Goal: Task Accomplishment & Management: Manage account settings

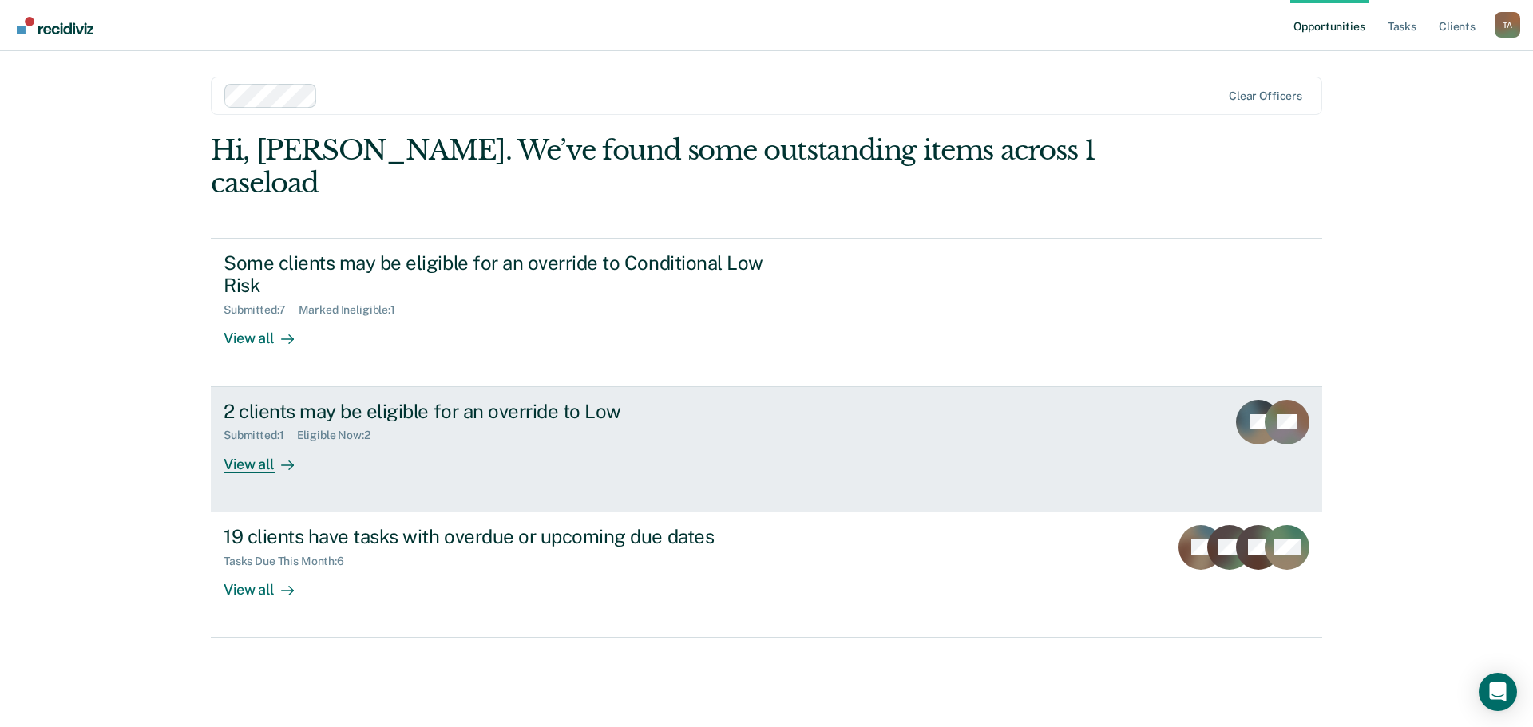
click at [252, 442] on div "View all" at bounding box center [268, 457] width 89 height 31
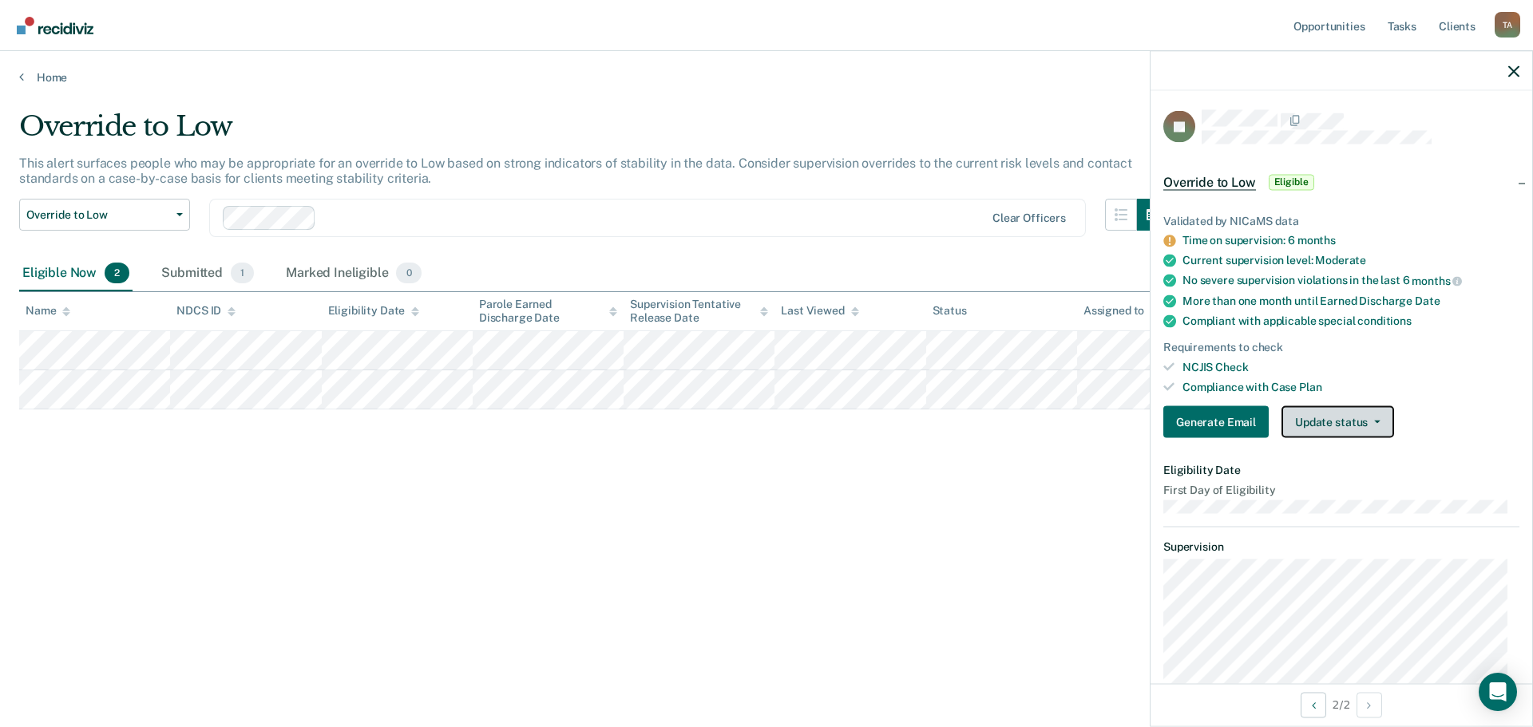
click at [1337, 421] on button "Update status" at bounding box center [1337, 422] width 113 height 32
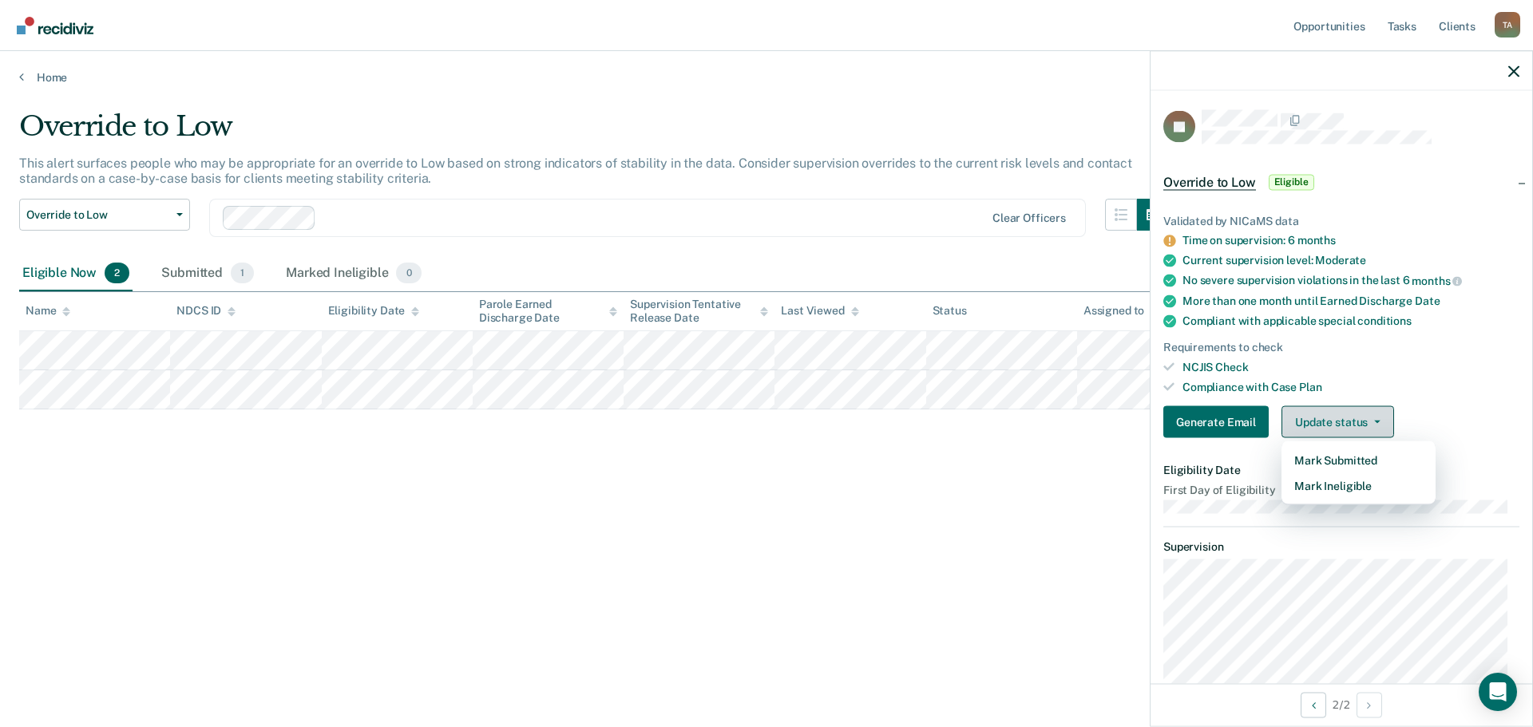
click at [1337, 421] on button "Update status" at bounding box center [1337, 422] width 113 height 32
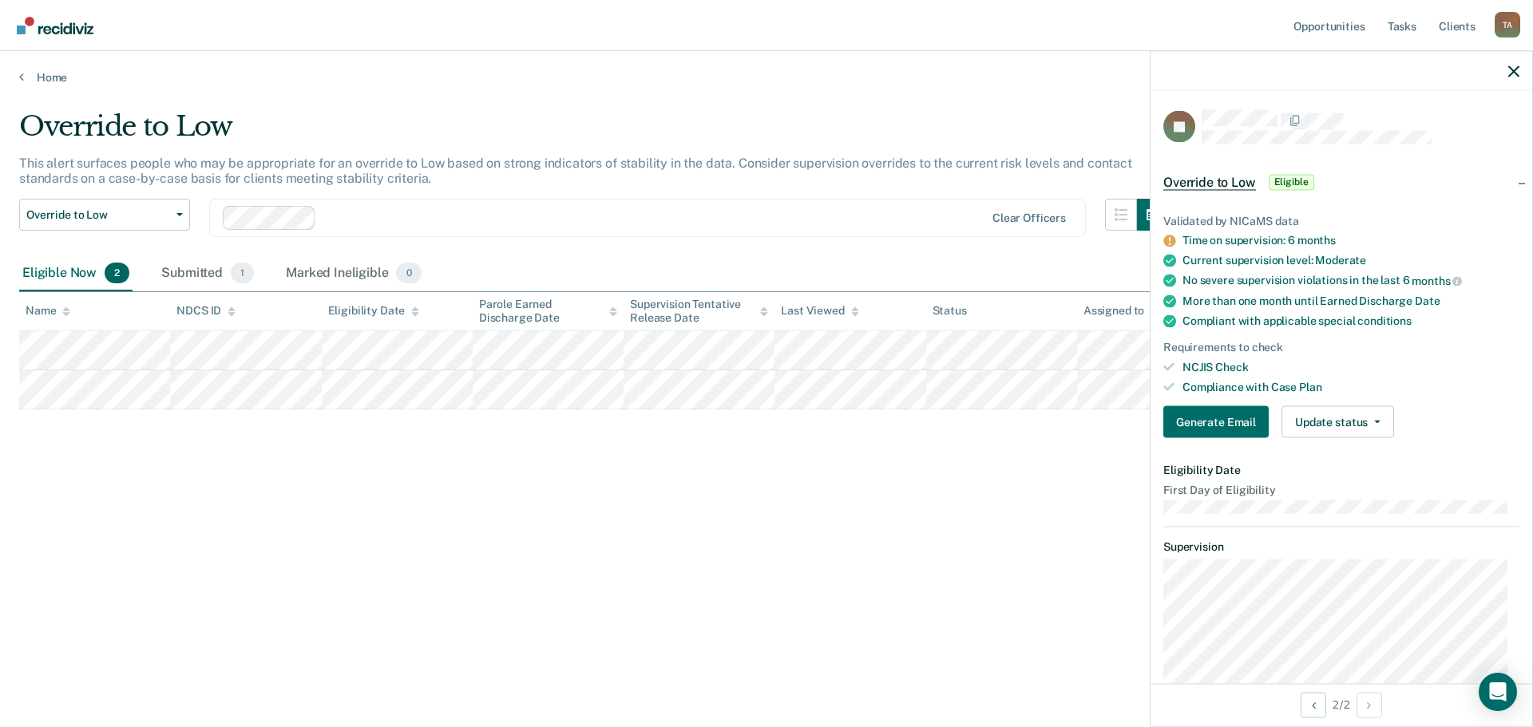
click at [1392, 494] on dt "First Day of Eligibility" at bounding box center [1341, 491] width 356 height 14
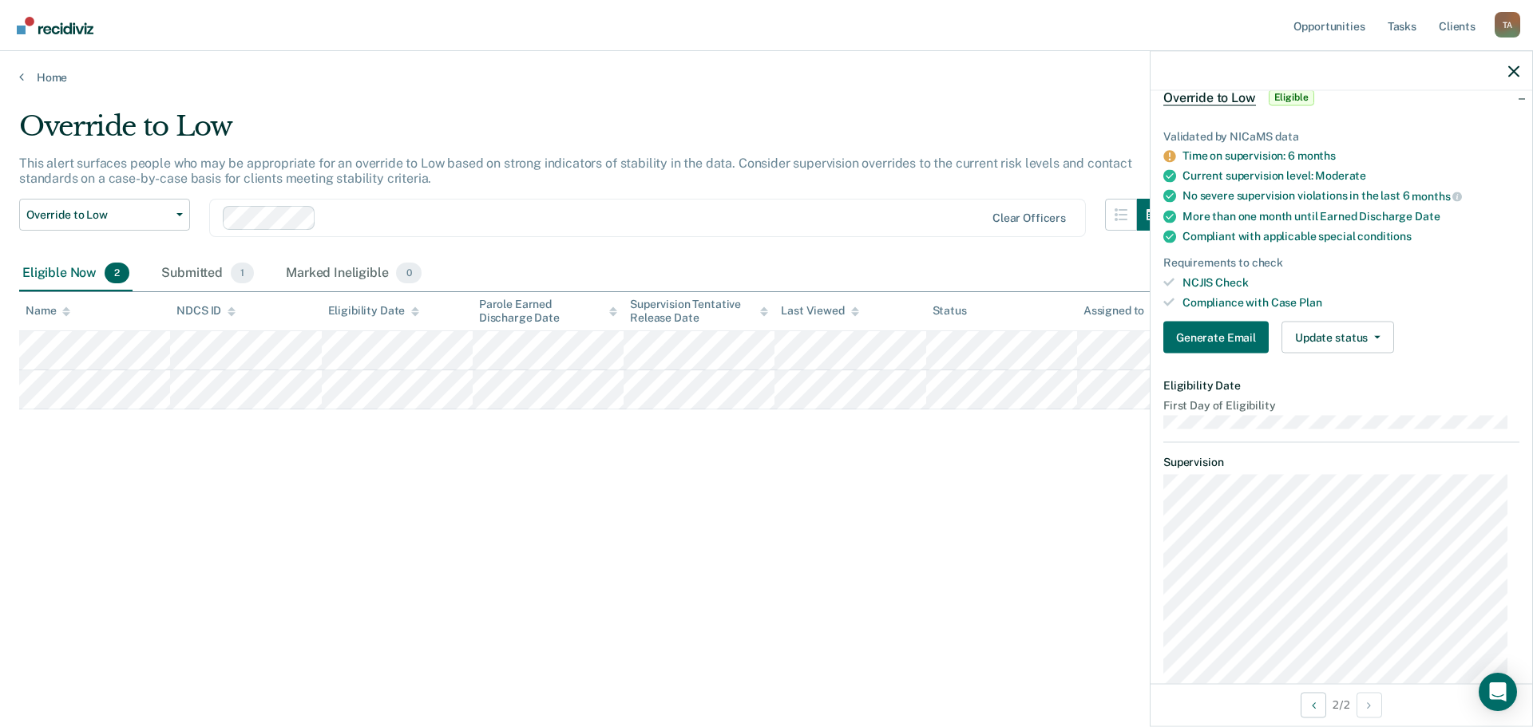
scroll to position [82, 0]
click at [1332, 339] on button "Update status" at bounding box center [1337, 340] width 113 height 32
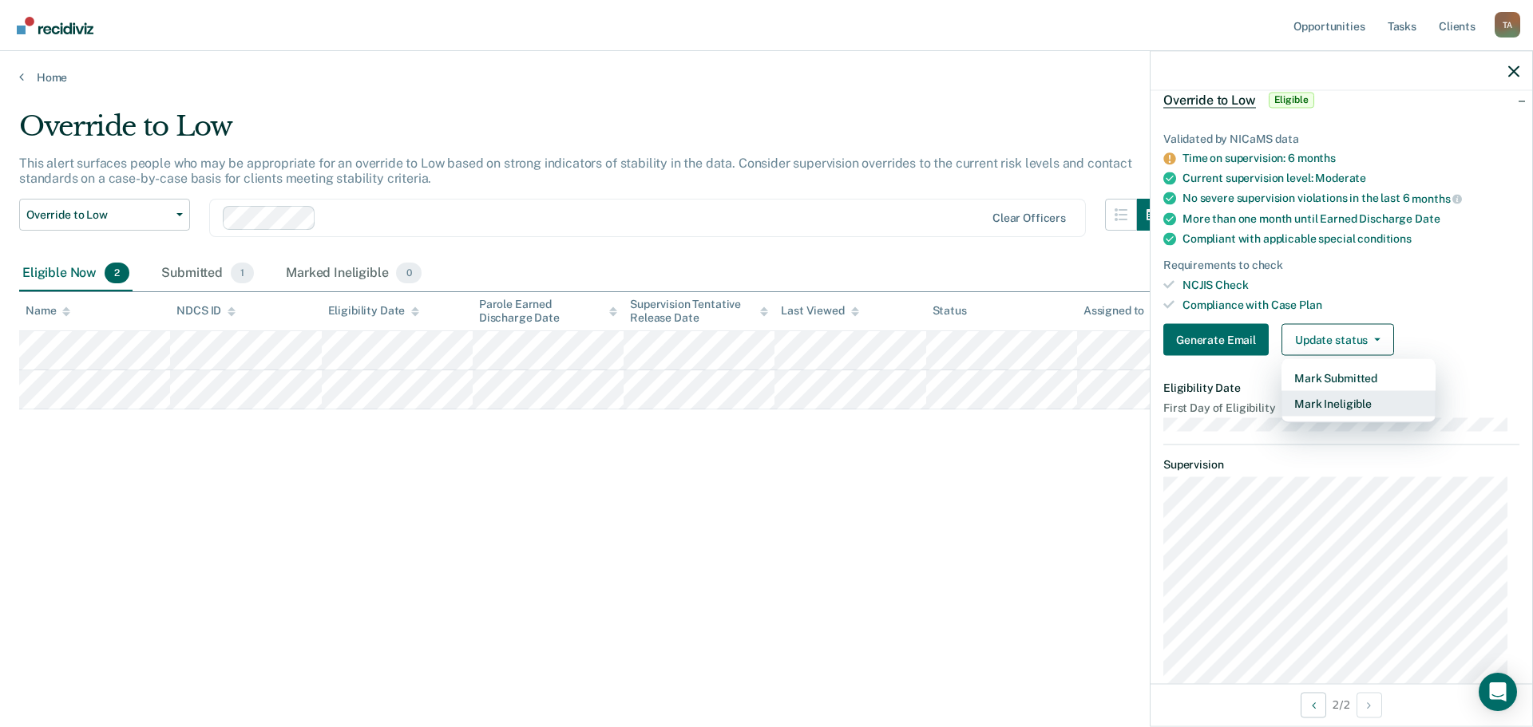
click at [1337, 400] on button "Mark Ineligible" at bounding box center [1358, 404] width 154 height 26
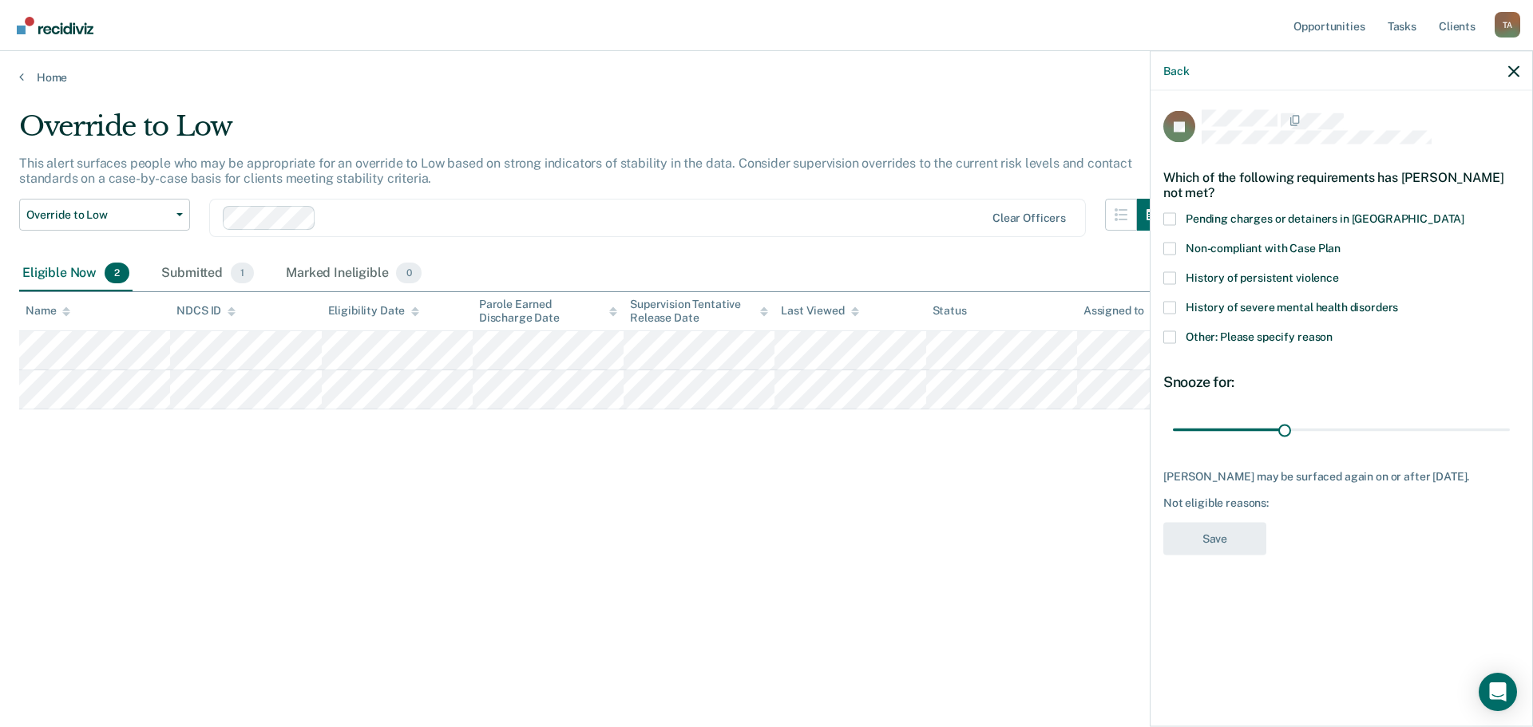
scroll to position [0, 0]
click at [1171, 338] on span at bounding box center [1169, 337] width 13 height 13
click at [1332, 331] on input "Other: Please specify reason" at bounding box center [1332, 331] width 0 height 0
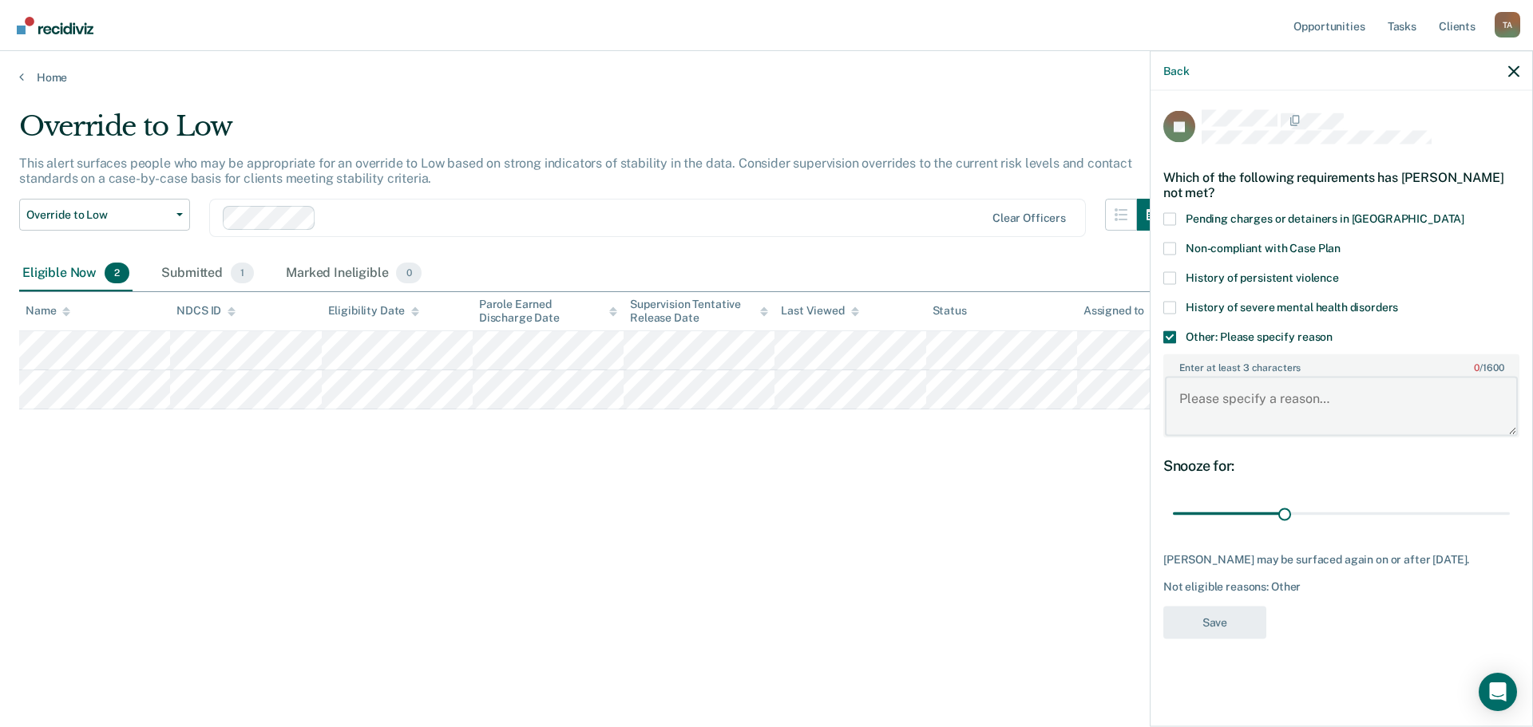
click at [1286, 403] on textarea "Enter at least 3 characters 0 / 1600" at bounding box center [1341, 406] width 353 height 59
type textarea "Completing ORAS reassessment in October - will evaluate then"
click at [1217, 624] on button "Save" at bounding box center [1214, 622] width 103 height 33
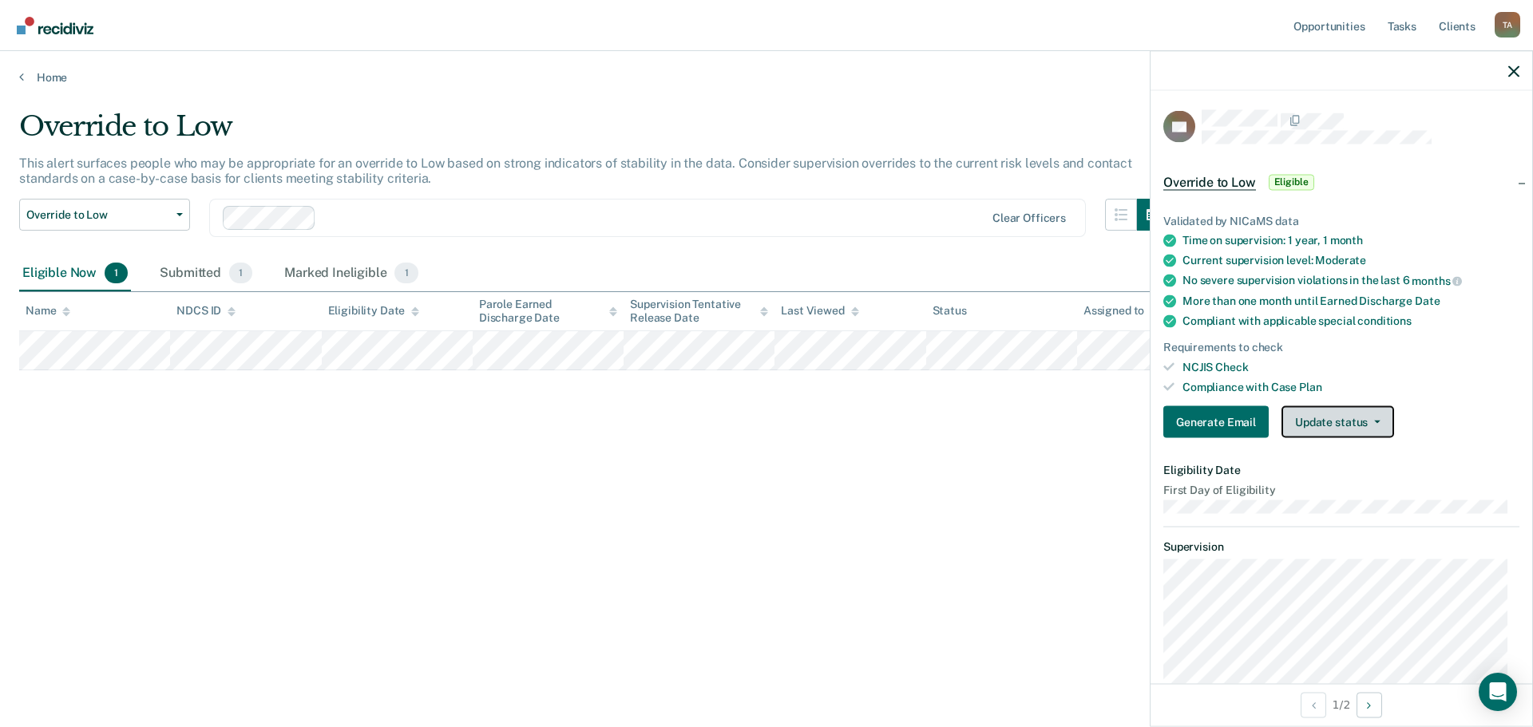
click at [1341, 421] on button "Update status" at bounding box center [1337, 422] width 113 height 32
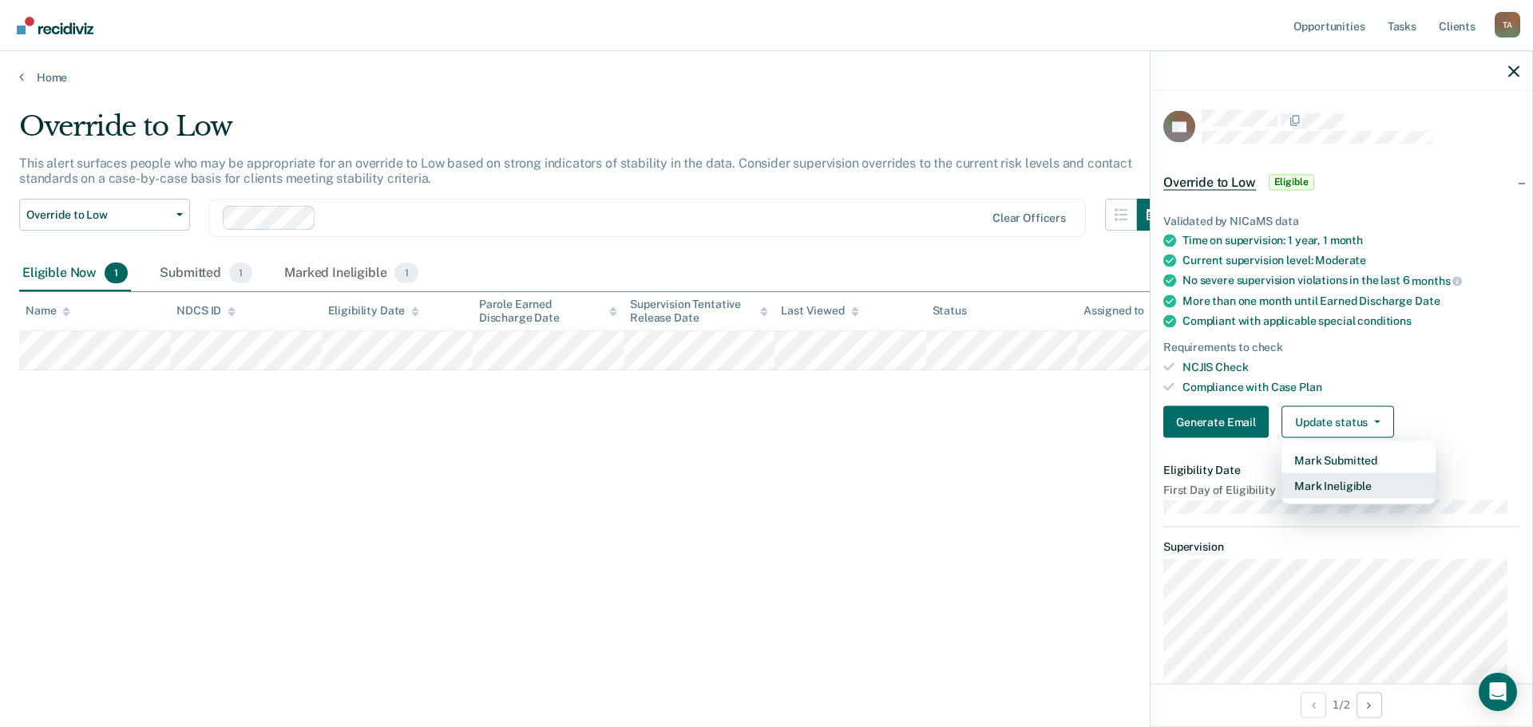
click at [1348, 485] on button "Mark Ineligible" at bounding box center [1358, 486] width 154 height 26
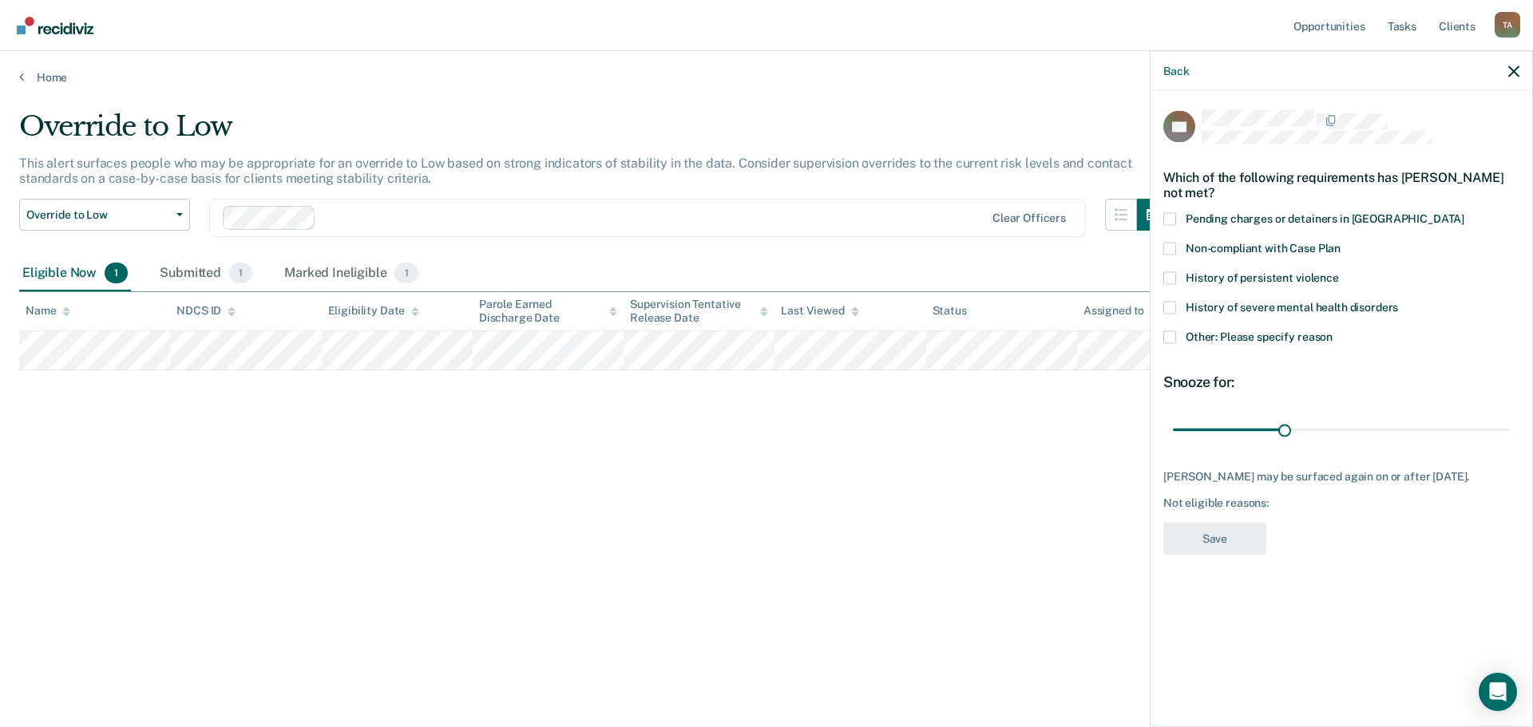
click at [1174, 249] on span at bounding box center [1169, 248] width 13 height 13
click at [1340, 242] on input "Non-compliant with Case Plan" at bounding box center [1340, 242] width 0 height 0
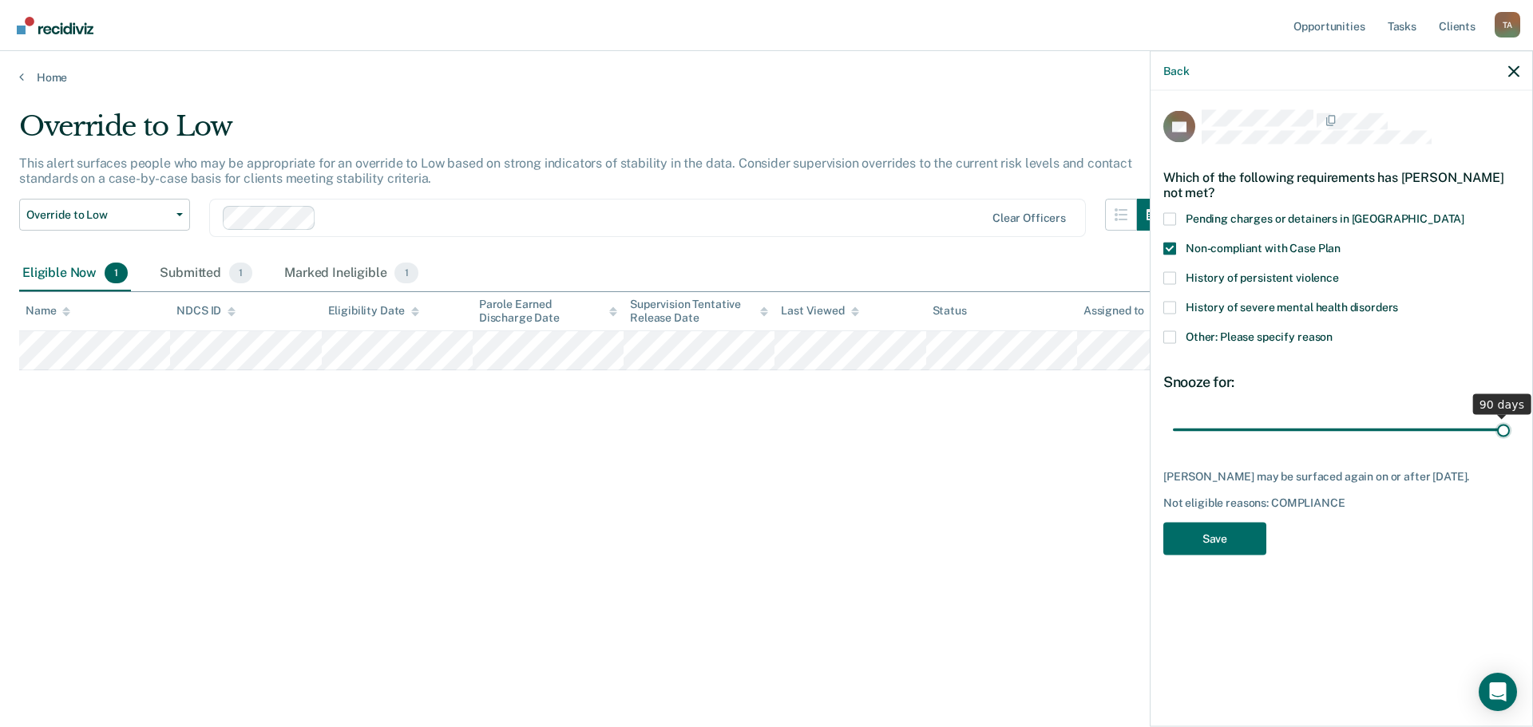
drag, startPoint x: 1281, startPoint y: 430, endPoint x: 1514, endPoint y: 415, distance: 232.8
type input "90"
click at [1510, 416] on input "range" at bounding box center [1341, 430] width 337 height 28
click at [1214, 550] on button "Save" at bounding box center [1214, 538] width 103 height 33
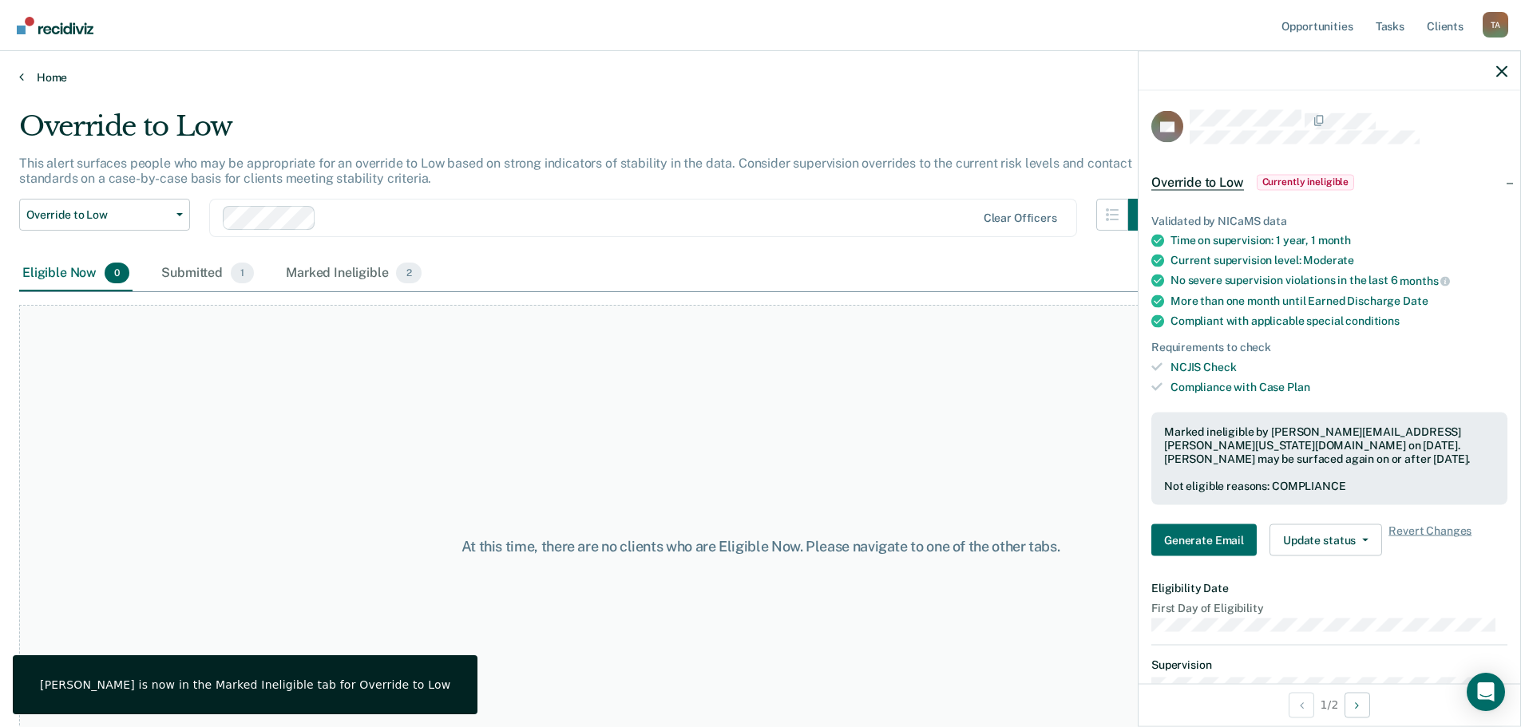
click at [46, 77] on link "Home" at bounding box center [760, 77] width 1483 height 14
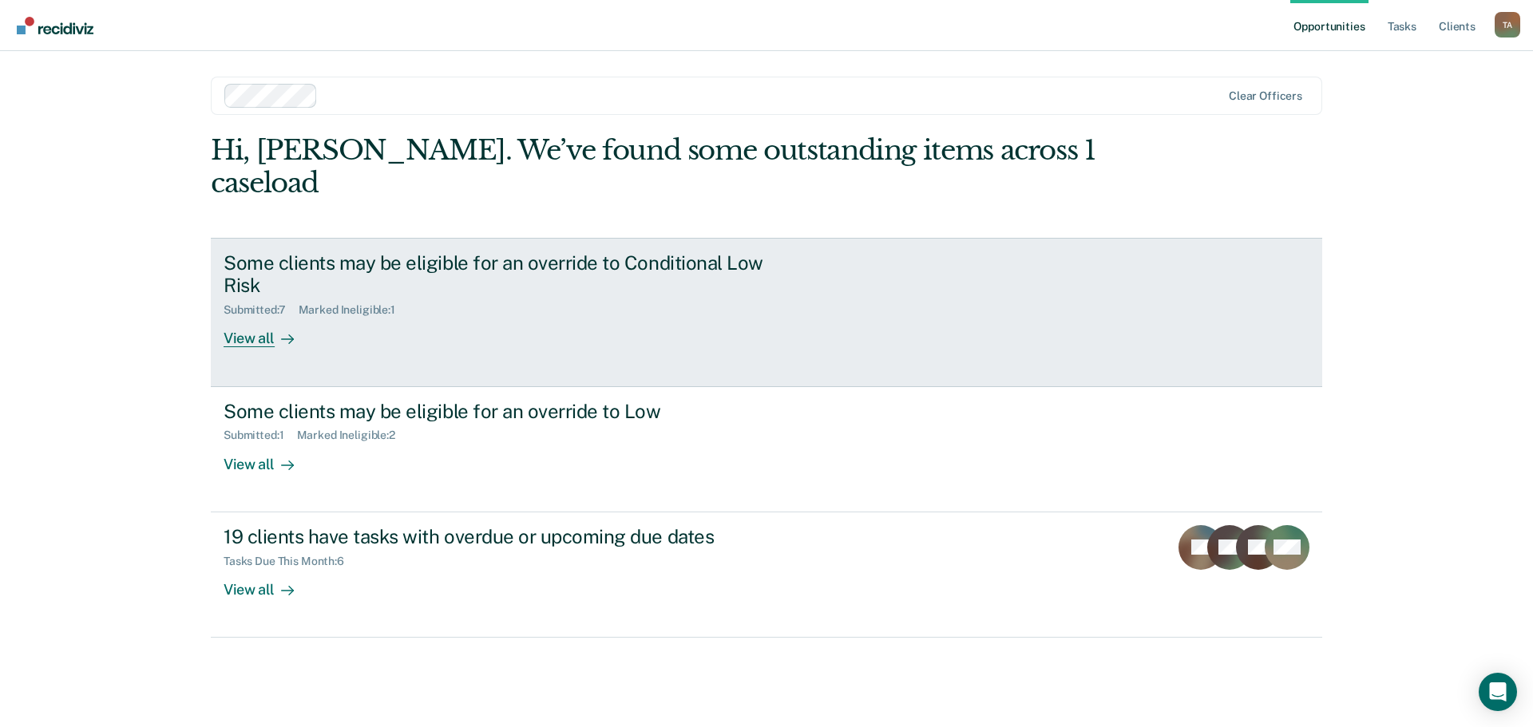
click at [247, 317] on div "View all" at bounding box center [268, 332] width 89 height 31
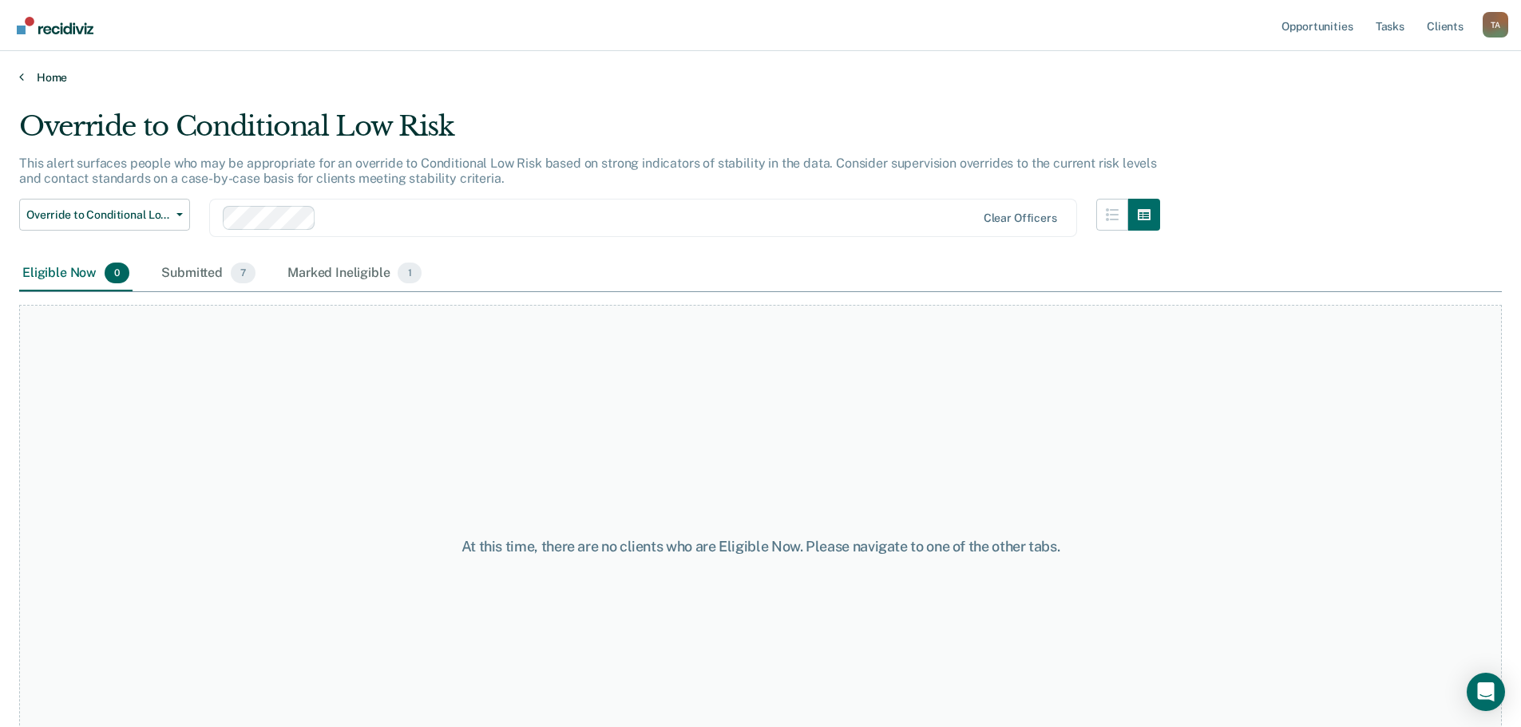
click at [53, 77] on link "Home" at bounding box center [760, 77] width 1483 height 14
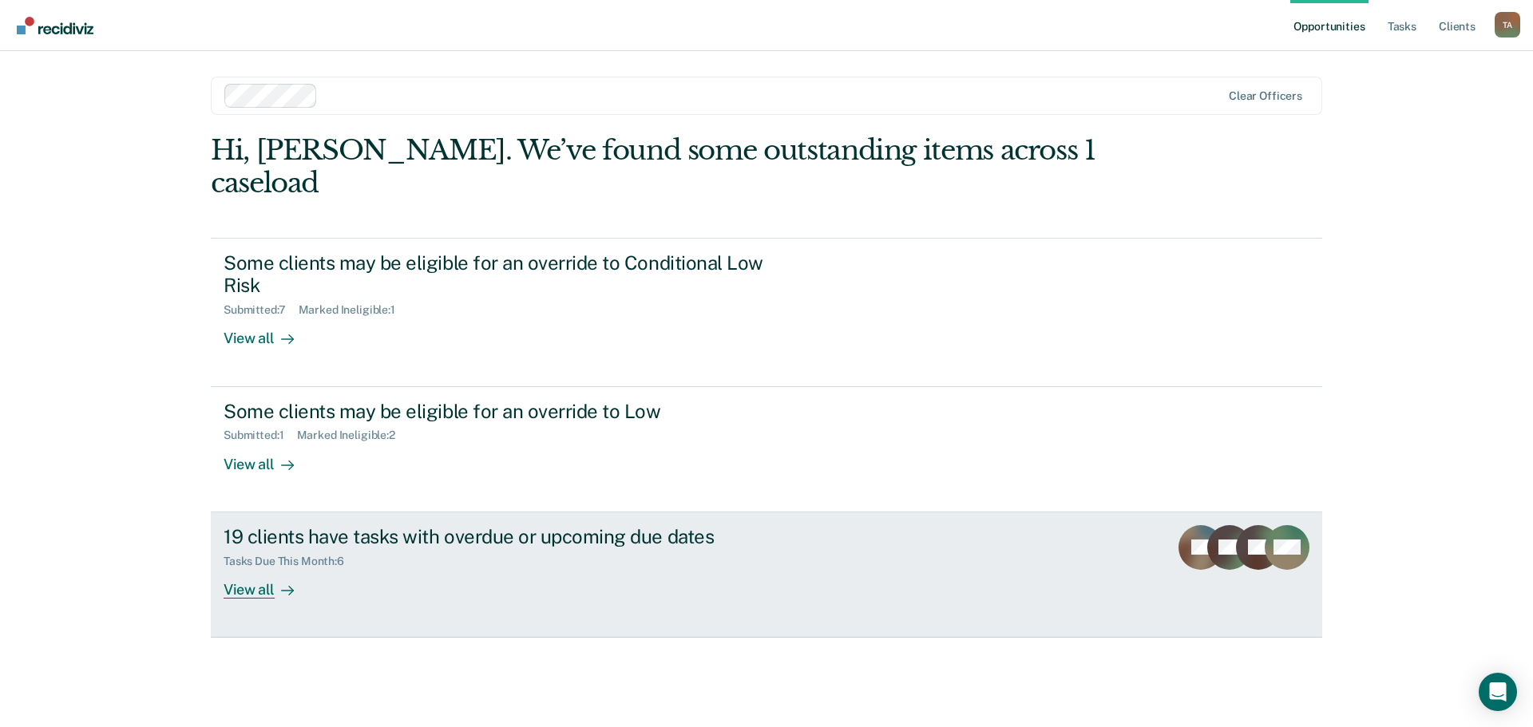
click at [254, 568] on div "View all" at bounding box center [268, 583] width 89 height 31
